Goal: Task Accomplishment & Management: Use online tool/utility

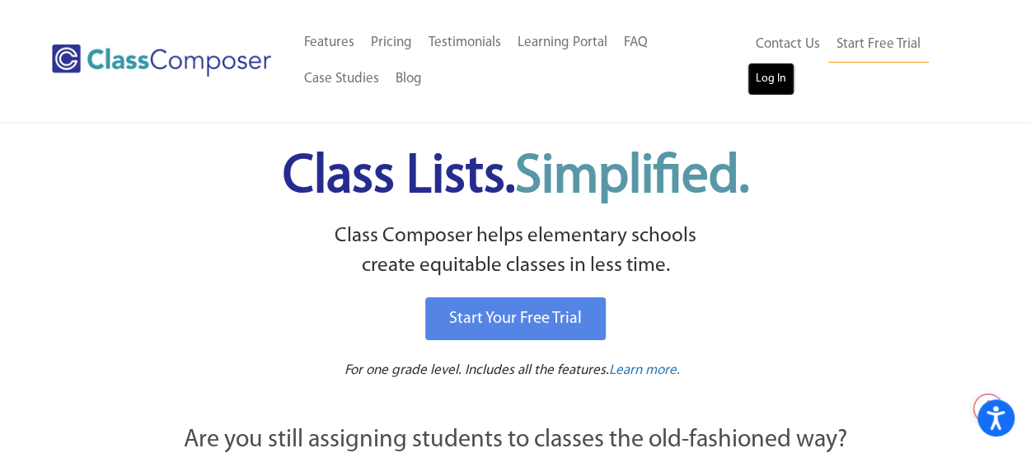
click at [765, 74] on link "Log In" at bounding box center [770, 79] width 47 height 33
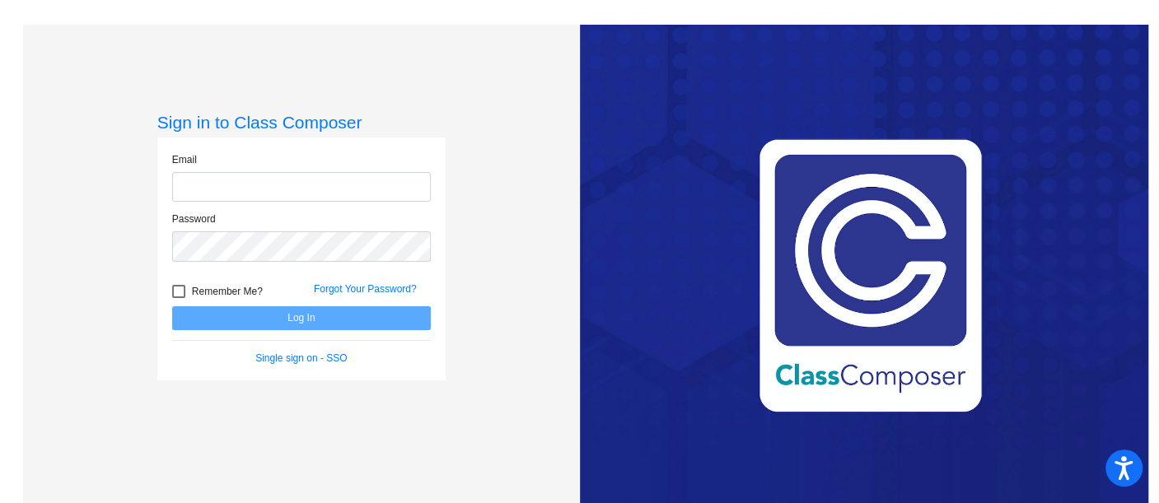
click at [350, 184] on input "email" at bounding box center [301, 187] width 259 height 30
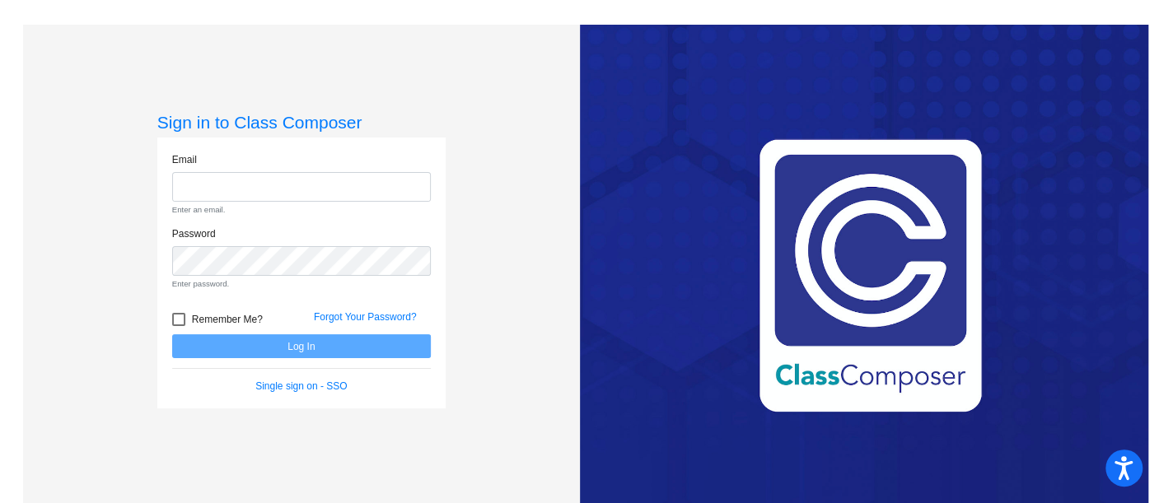
type input "sarah.easterly@cityschools.net"
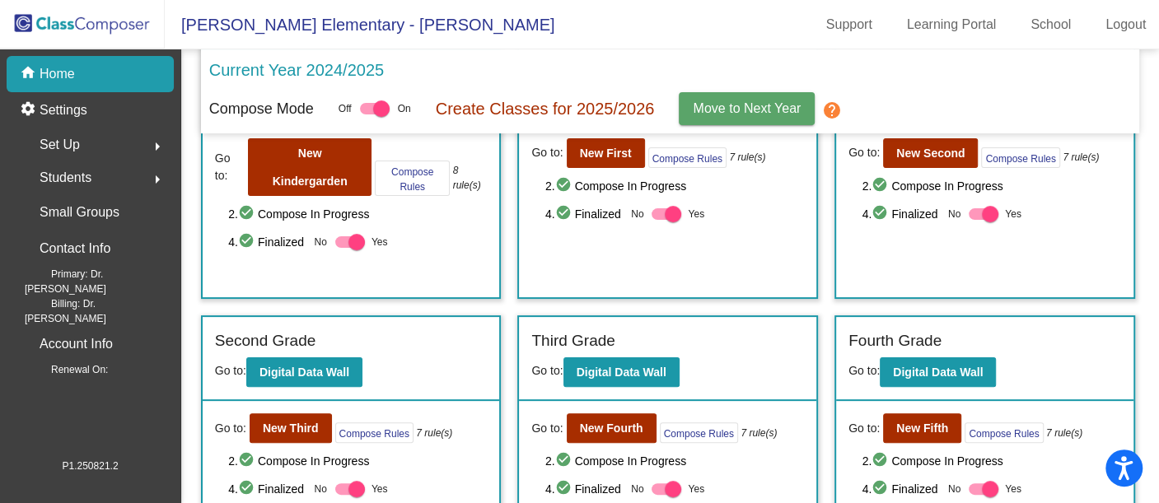
scroll to position [105, 0]
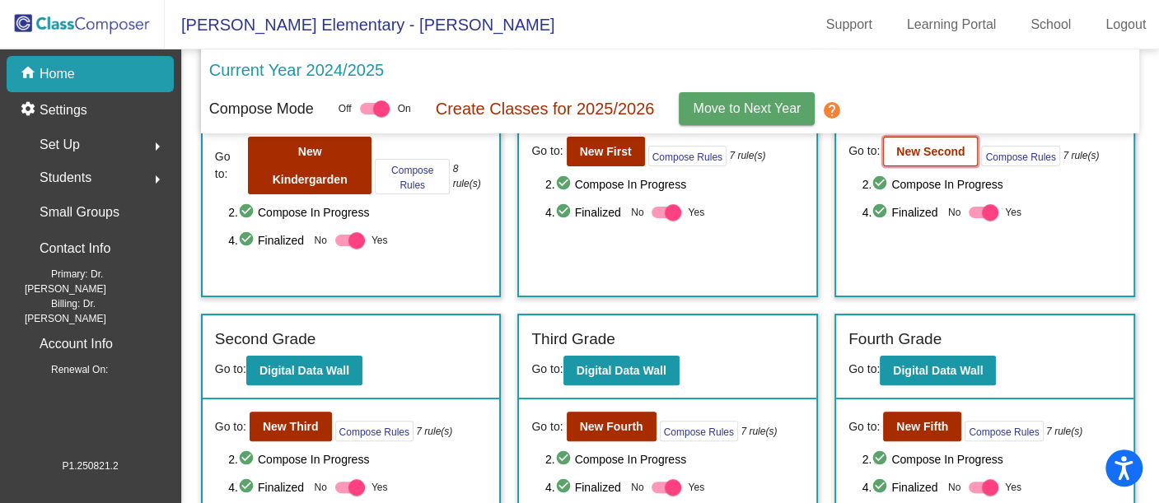
click at [932, 153] on b "New Second" at bounding box center [930, 151] width 68 height 13
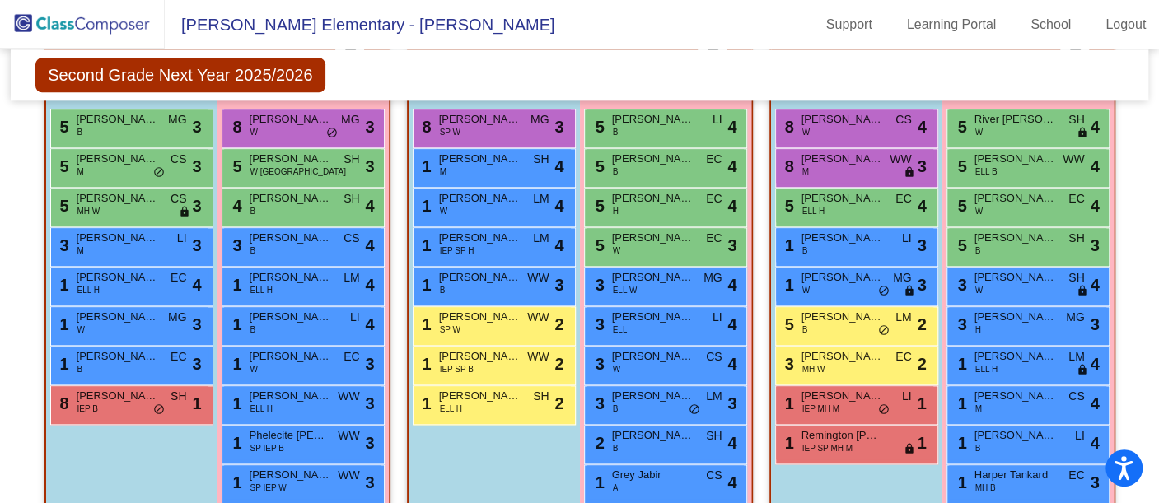
scroll to position [1051, 0]
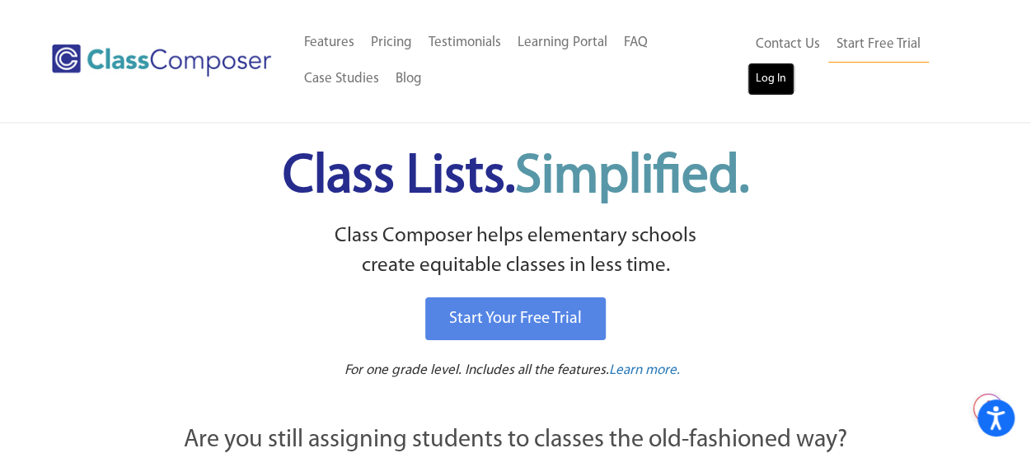
click at [788, 77] on link "Log In" at bounding box center [770, 79] width 47 height 33
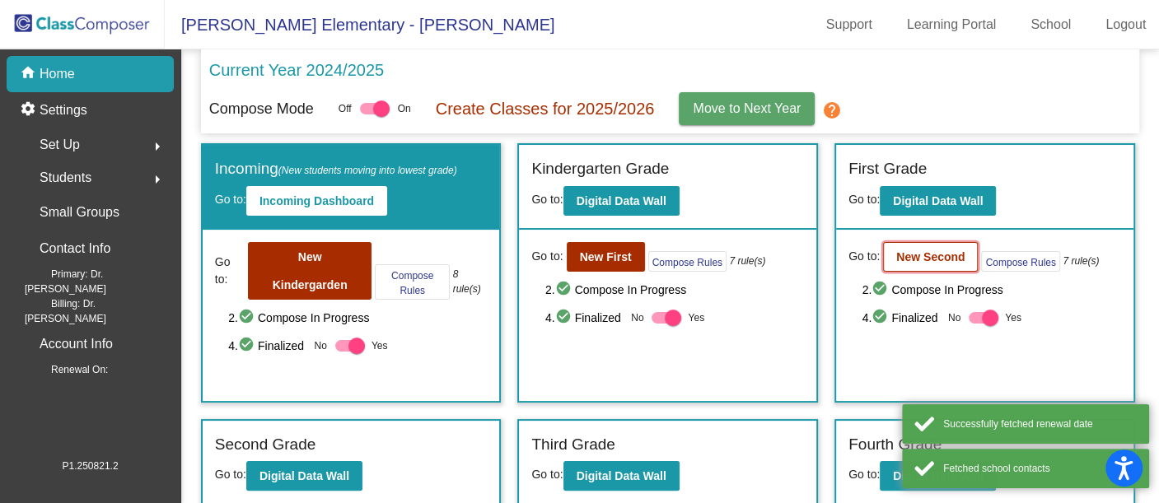
click at [938, 253] on b "New Second" at bounding box center [930, 256] width 68 height 13
